Goal: Information Seeking & Learning: Check status

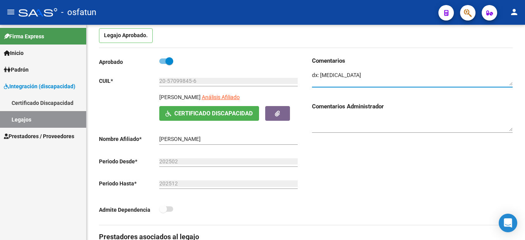
scroll to position [77, 0]
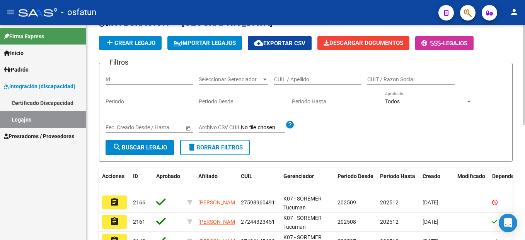
scroll to position [77, 0]
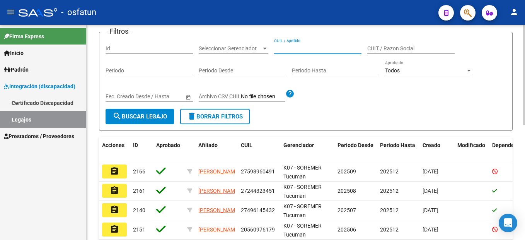
click at [310, 49] on input "CUIL / Apellido" at bounding box center [317, 48] width 87 height 7
paste input "20-56100808-7"
click at [308, 48] on input "20-56100808-7" at bounding box center [317, 48] width 87 height 7
click at [282, 48] on input "20-561008087" at bounding box center [317, 48] width 87 height 7
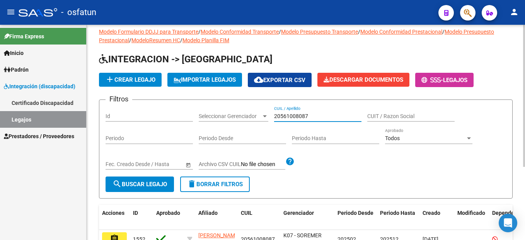
scroll to position [0, 0]
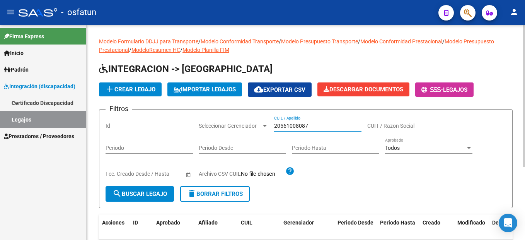
drag, startPoint x: 343, startPoint y: 126, endPoint x: 336, endPoint y: 129, distance: 7.8
click at [342, 126] on input "20561008087" at bounding box center [317, 126] width 87 height 7
type input "20561008087"
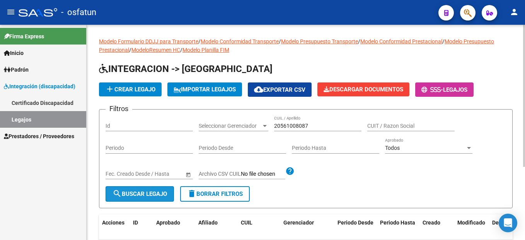
click at [144, 193] on span "search Buscar Legajo" at bounding box center [140, 193] width 55 height 7
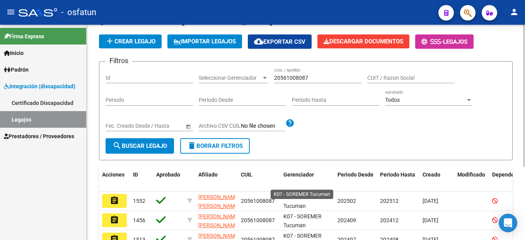
scroll to position [111, 0]
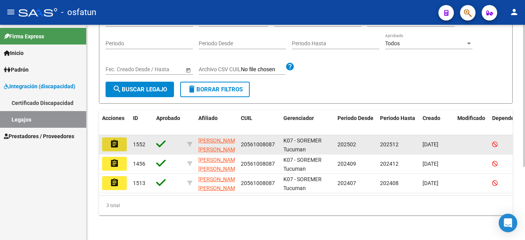
click at [118, 139] on mat-icon "assignment" at bounding box center [114, 143] width 9 height 9
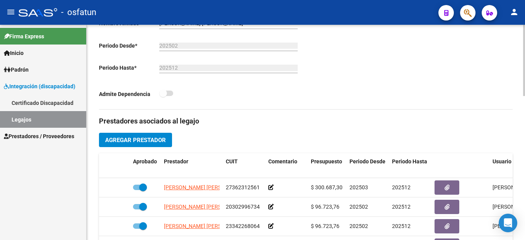
scroll to position [14, 0]
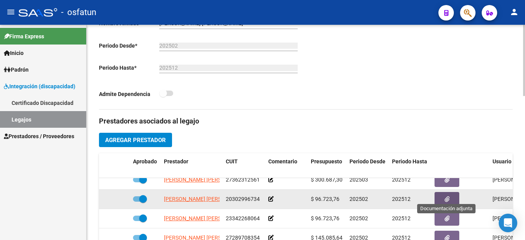
click at [452, 192] on button "button" at bounding box center [447, 199] width 25 height 14
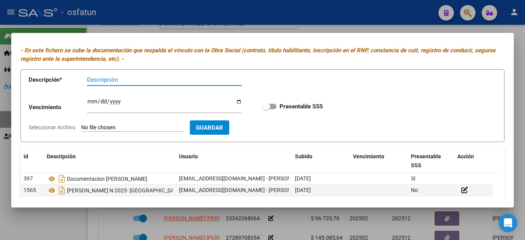
scroll to position [91, 0]
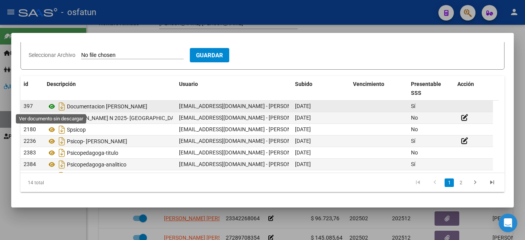
click at [52, 107] on icon at bounding box center [52, 106] width 10 height 9
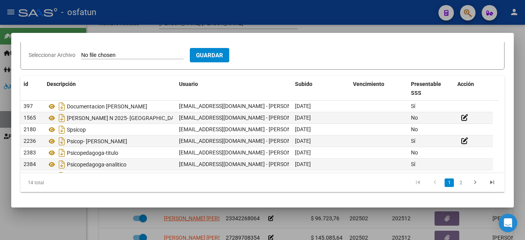
click at [517, 109] on div at bounding box center [262, 120] width 525 height 240
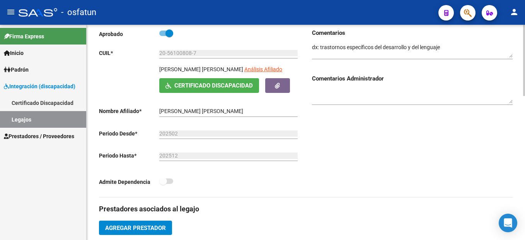
scroll to position [0, 0]
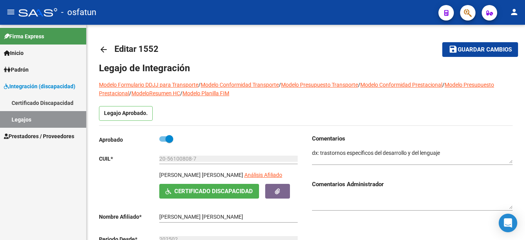
drag, startPoint x: 43, startPoint y: 200, endPoint x: 47, endPoint y: 196, distance: 5.7
click at [47, 196] on div "Firma Express Inicio Instructivos Contacto OS Padrón Cambios de Gerenciador Pad…" at bounding box center [43, 132] width 86 height 215
